Goal: Task Accomplishment & Management: Use online tool/utility

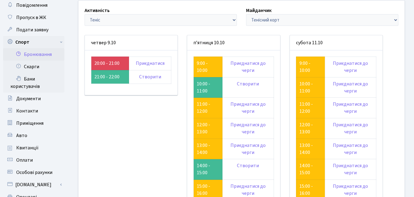
scroll to position [31, 0]
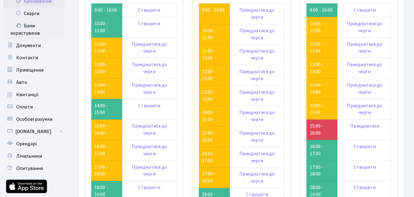
scroll to position [92, 0]
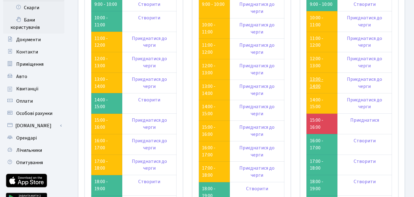
click at [318, 78] on link "13:00 - 14:00" at bounding box center [316, 83] width 13 height 14
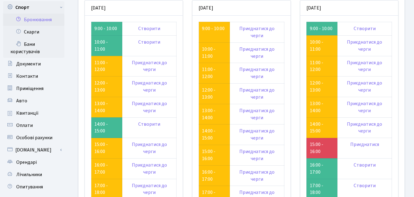
scroll to position [61, 0]
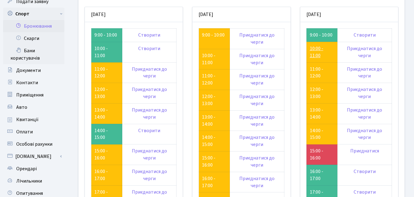
click at [317, 52] on link "10:00 - 11:00" at bounding box center [316, 52] width 13 height 14
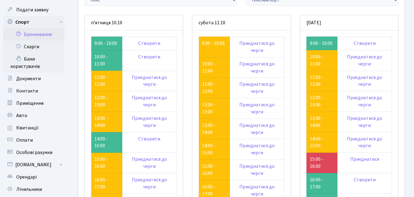
scroll to position [31, 0]
